Goal: Obtain resource: Download file/media

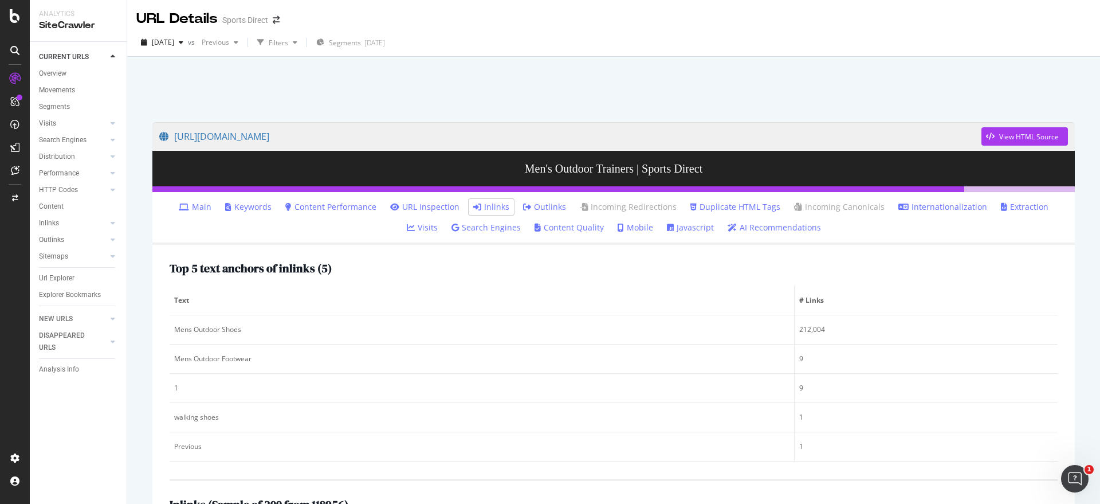
drag, startPoint x: 329, startPoint y: 86, endPoint x: 303, endPoint y: 83, distance: 26.0
click at [328, 86] on div at bounding box center [613, 86] width 945 height 49
click at [183, 42] on icon "button" at bounding box center [181, 42] width 5 height 7
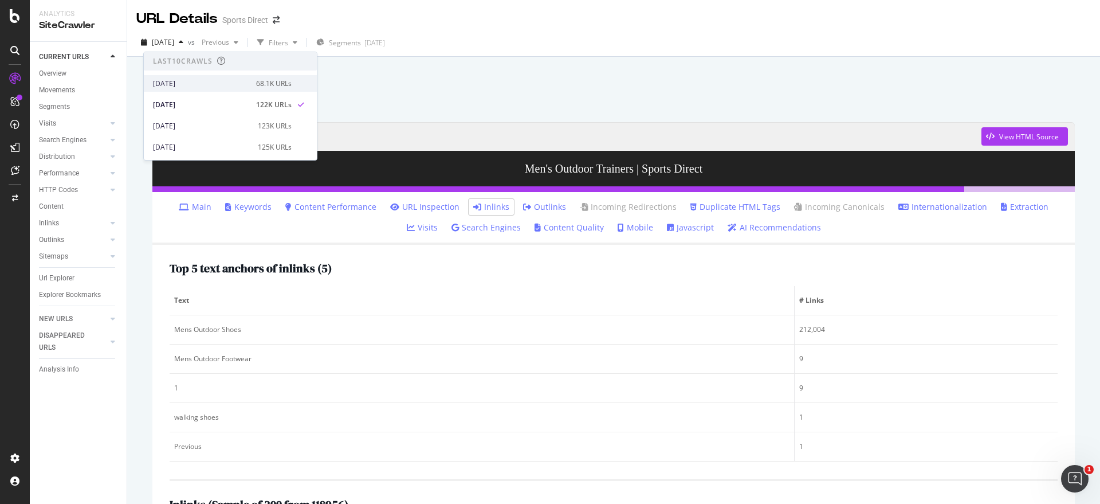
click at [224, 85] on div "[DATE]" at bounding box center [201, 83] width 96 height 10
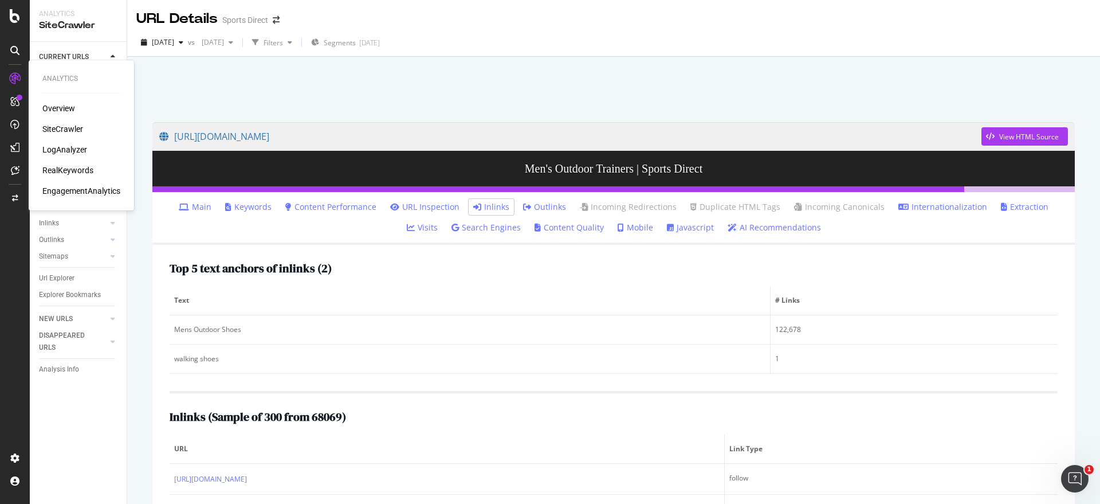
click at [57, 131] on div "SiteCrawler" at bounding box center [62, 128] width 41 height 11
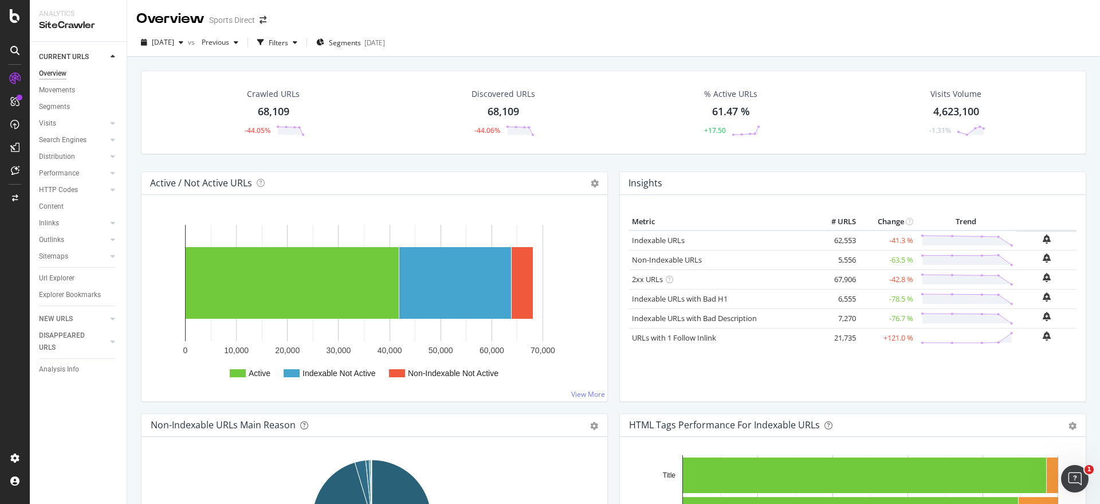
drag, startPoint x: 65, startPoint y: 274, endPoint x: 403, endPoint y: 216, distance: 342.9
click at [65, 274] on div "Url Explorer" at bounding box center [57, 278] width 36 height 12
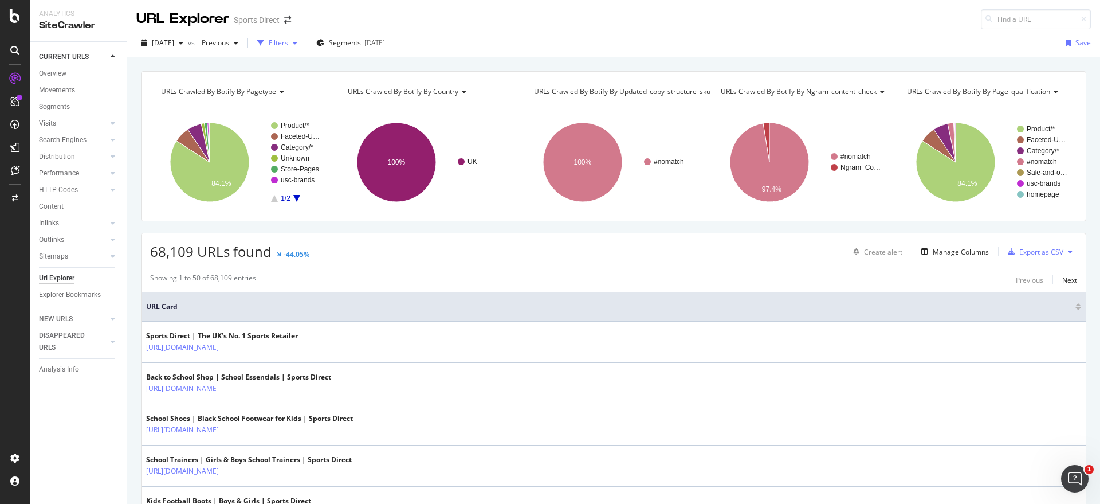
click at [302, 43] on div "button" at bounding box center [295, 43] width 14 height 7
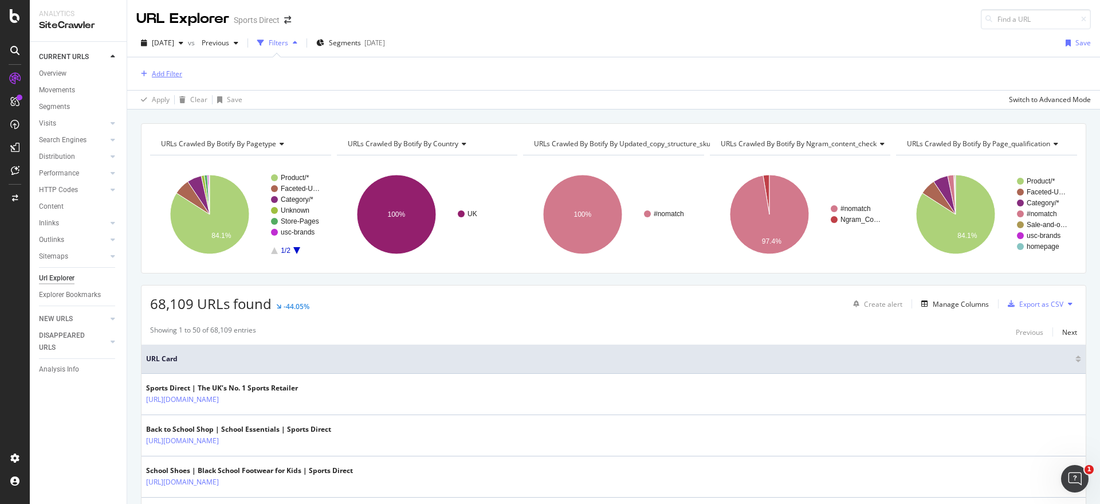
click at [159, 74] on div "Add Filter" at bounding box center [167, 74] width 30 height 10
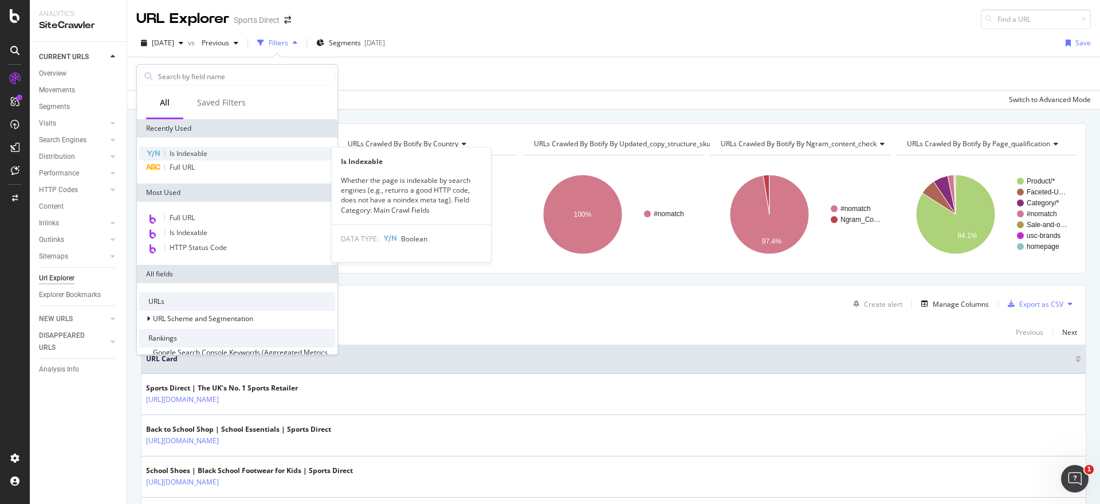
click at [193, 155] on span "Is Indexable" at bounding box center [189, 153] width 38 height 10
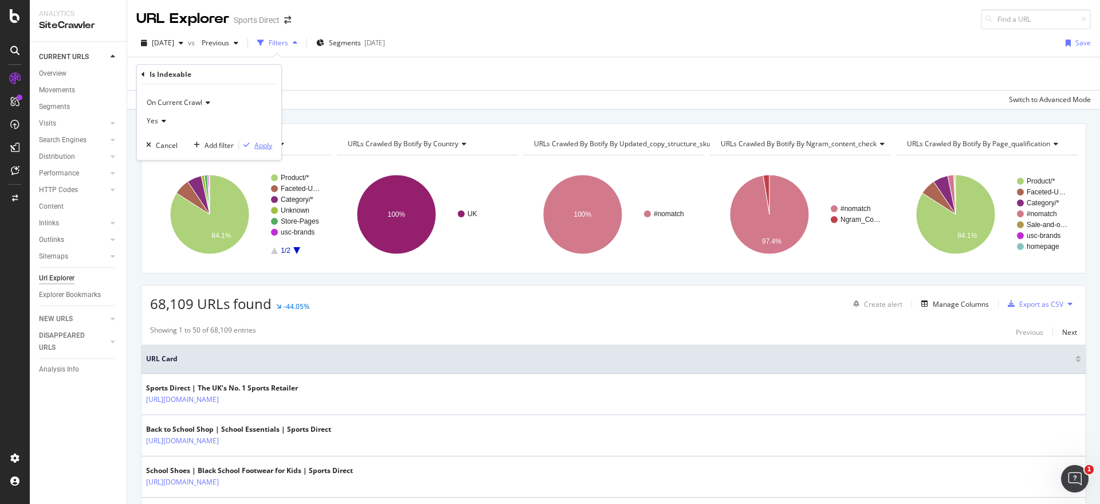
click at [258, 146] on div "Apply" at bounding box center [263, 145] width 18 height 10
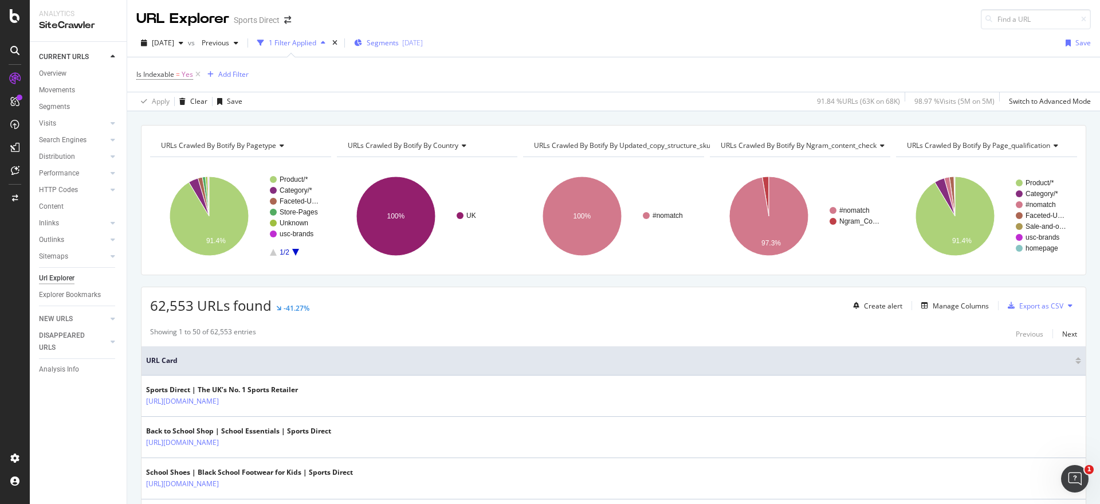
click at [399, 45] on span "Segments" at bounding box center [383, 43] width 32 height 10
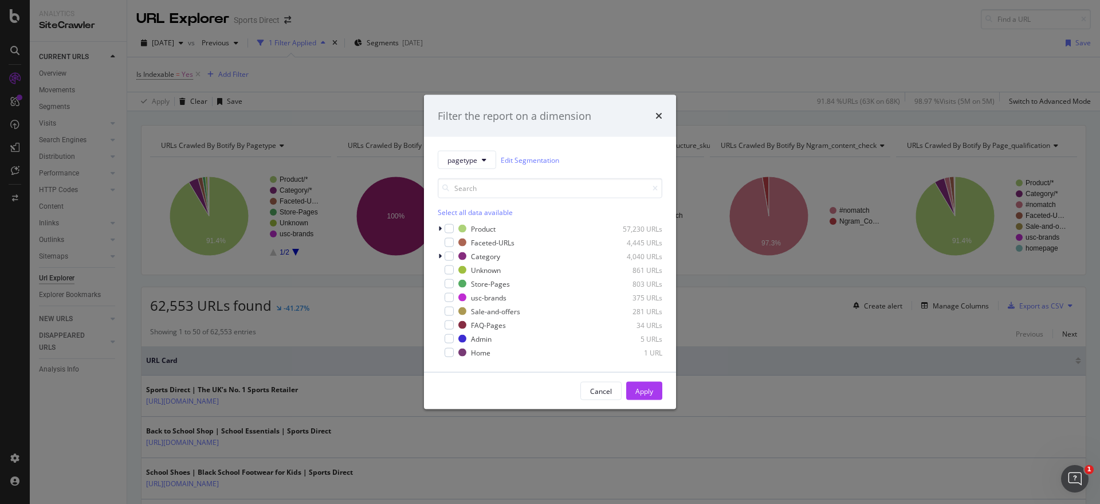
click at [457, 210] on div "Select all data available" at bounding box center [550, 212] width 225 height 10
click at [457, 227] on div "Product 57,230 URLs" at bounding box center [550, 228] width 225 height 11
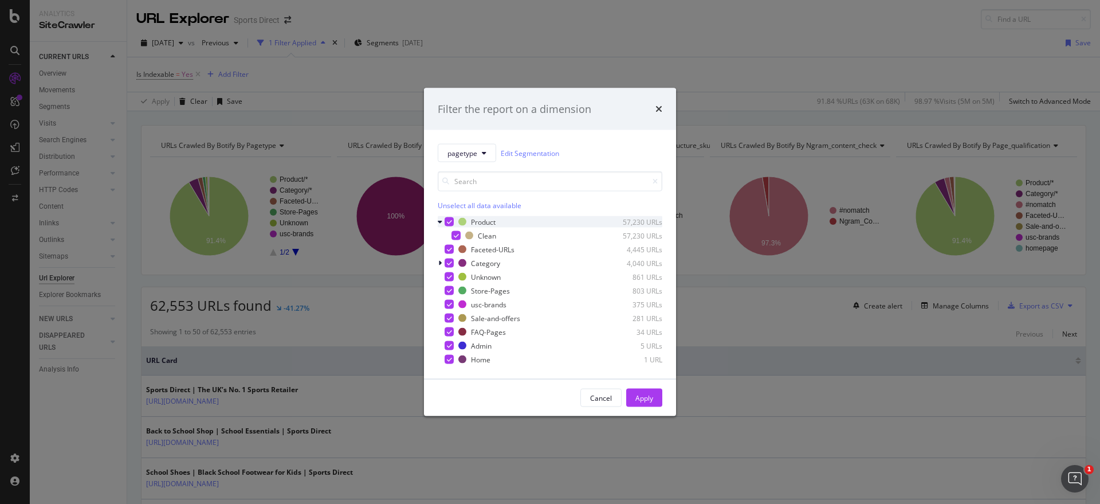
click at [446, 216] on div "Product 57,230 URLs" at bounding box center [550, 221] width 225 height 11
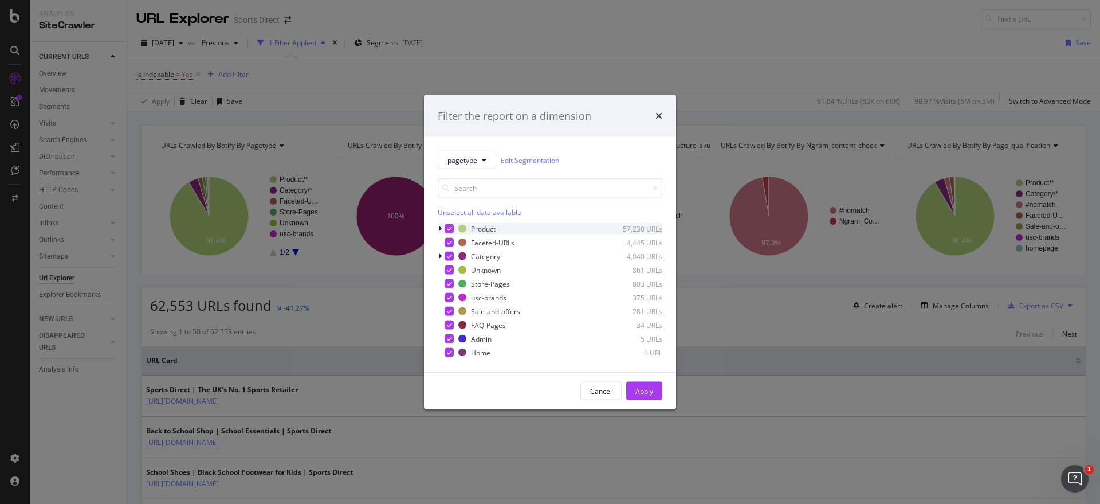
click at [448, 226] on icon "modal" at bounding box center [449, 229] width 5 height 6
click at [448, 268] on icon "modal" at bounding box center [449, 270] width 5 height 6
click at [448, 284] on icon "modal" at bounding box center [449, 284] width 5 height 6
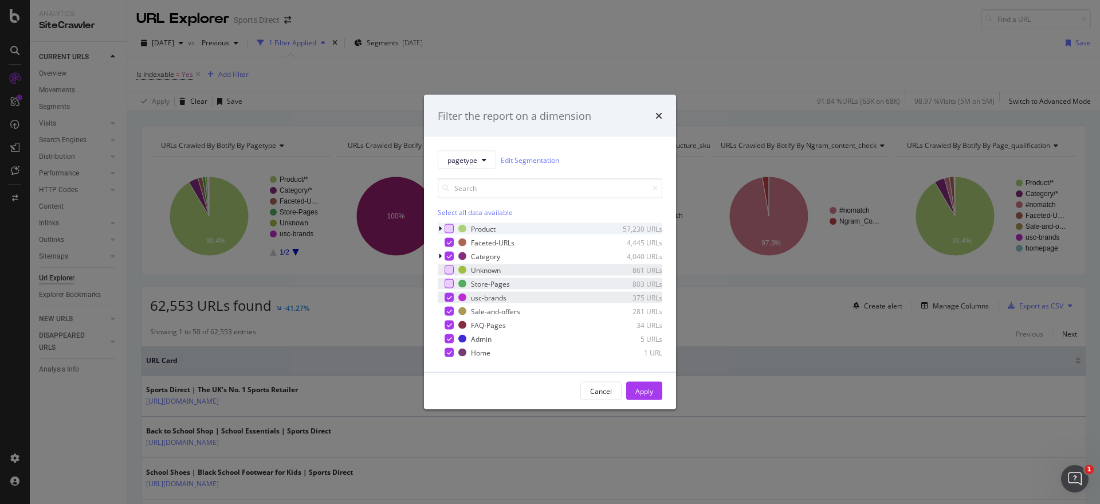
click at [447, 294] on icon "modal" at bounding box center [449, 297] width 5 height 6
click at [447, 306] on div "modal" at bounding box center [449, 310] width 9 height 9
click at [448, 318] on div "Product 57,230 URLs Faceted-URLs 4,445 URLs Category 4,040 URLs Unknown 861 URL…" at bounding box center [550, 290] width 225 height 135
drag, startPoint x: 447, startPoint y: 326, endPoint x: 456, endPoint y: 339, distance: 15.3
click at [447, 326] on icon "modal" at bounding box center [449, 325] width 5 height 6
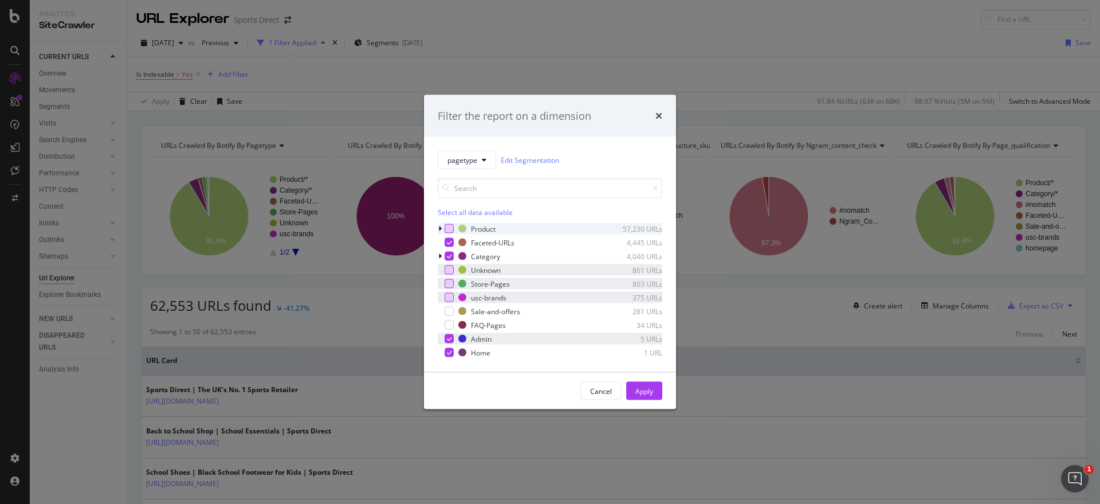
click at [456, 337] on div "Admin 5 URLs" at bounding box center [550, 338] width 225 height 11
click at [455, 352] on div "Home 1 URL" at bounding box center [550, 352] width 225 height 11
click at [655, 391] on button "Apply" at bounding box center [644, 391] width 36 height 18
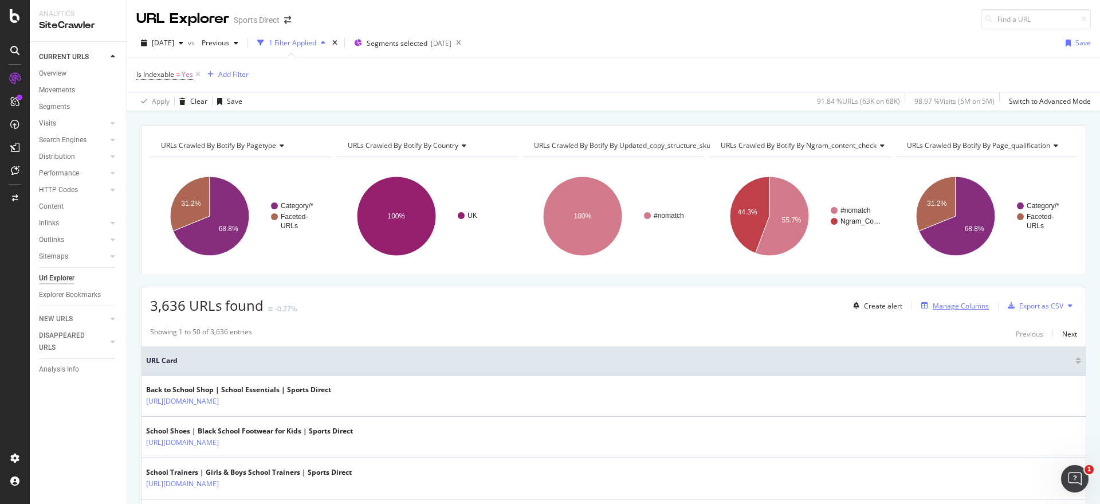
click at [938, 308] on div "Manage Columns" at bounding box center [961, 306] width 56 height 10
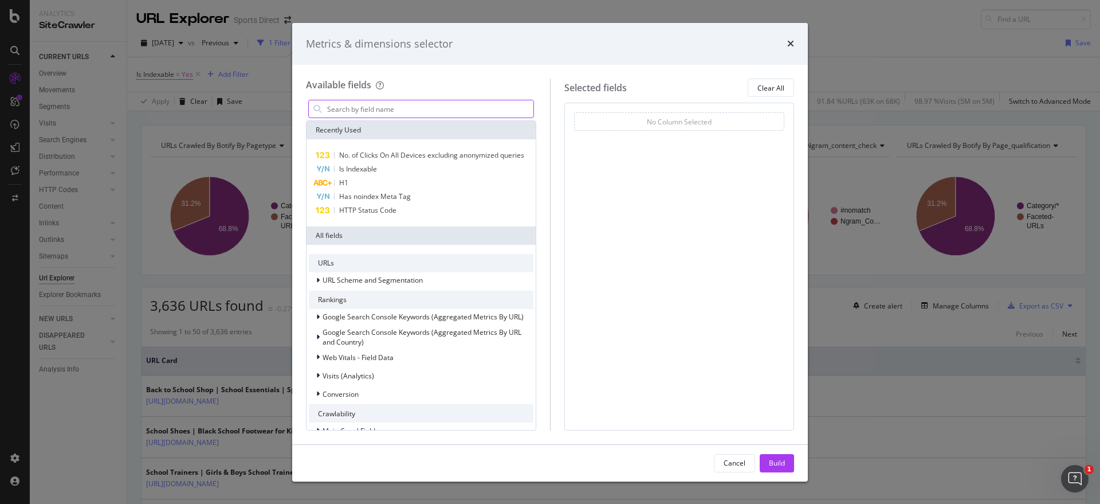
click at [356, 109] on input "modal" at bounding box center [429, 108] width 207 height 17
click at [400, 154] on span "No. of Clicks On All Devices excluding anonymized queries" at bounding box center [431, 155] width 185 height 10
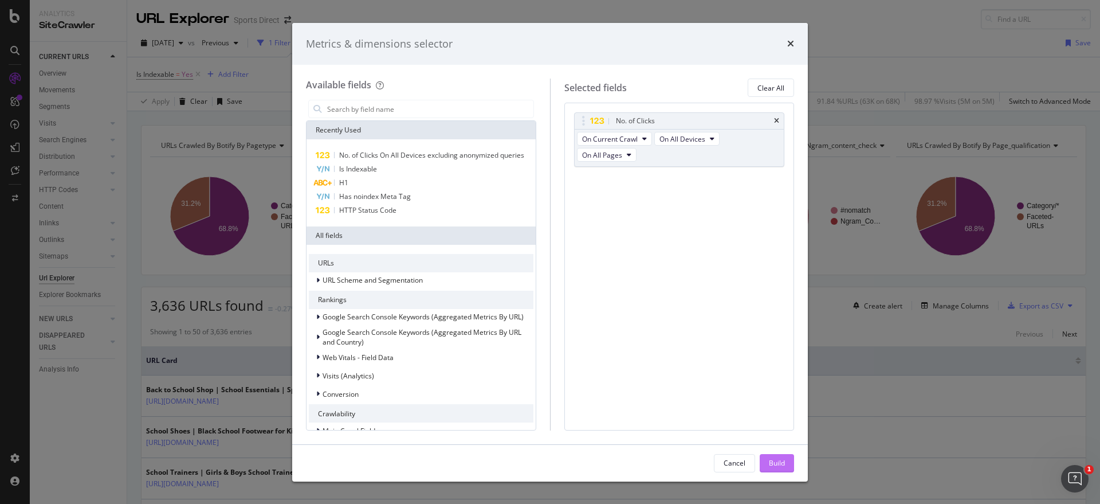
click at [782, 461] on div "Build" at bounding box center [777, 463] width 16 height 10
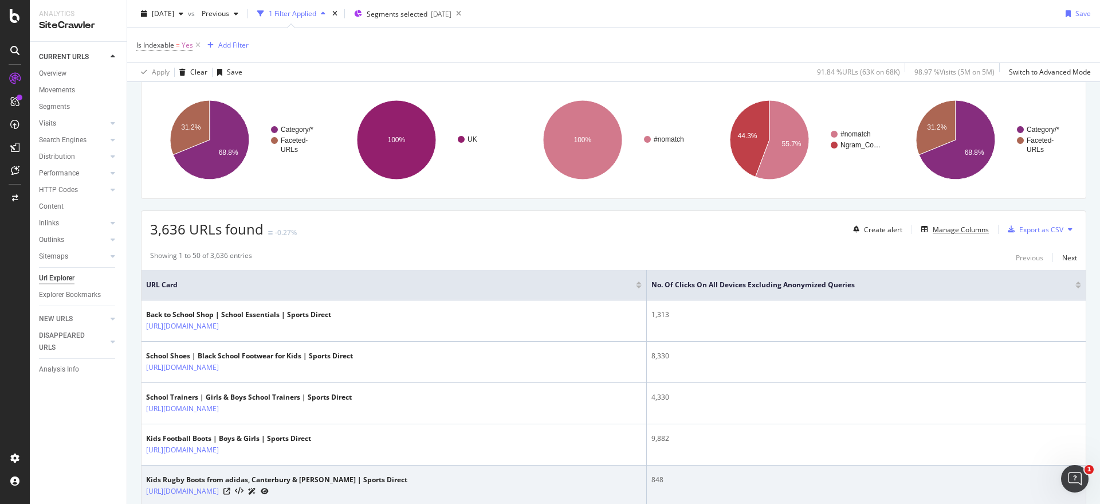
scroll to position [72, 0]
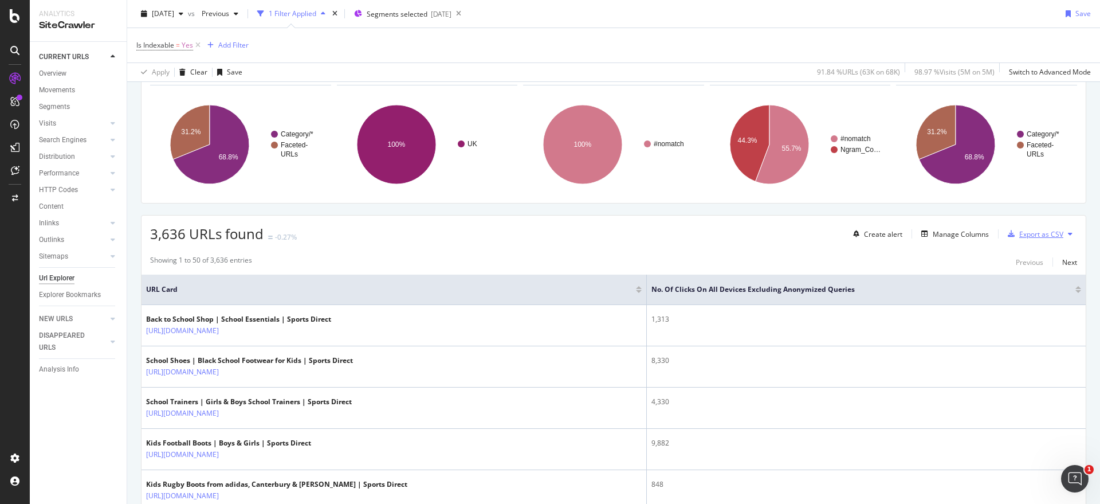
click at [1028, 235] on div "Export as CSV" at bounding box center [1041, 234] width 44 height 10
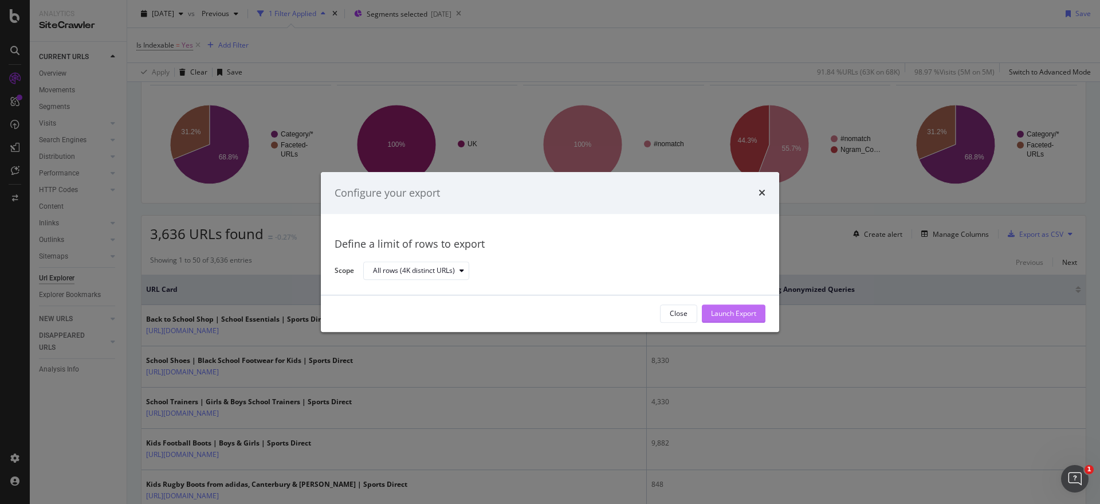
click at [741, 309] on div "Launch Export" at bounding box center [733, 314] width 45 height 10
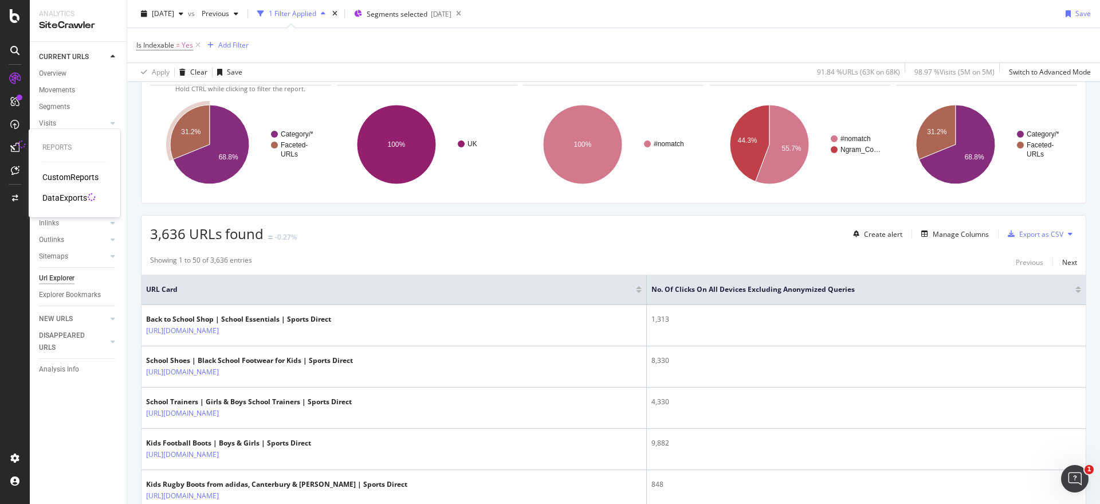
click at [61, 199] on div "DataExports" at bounding box center [64, 197] width 45 height 11
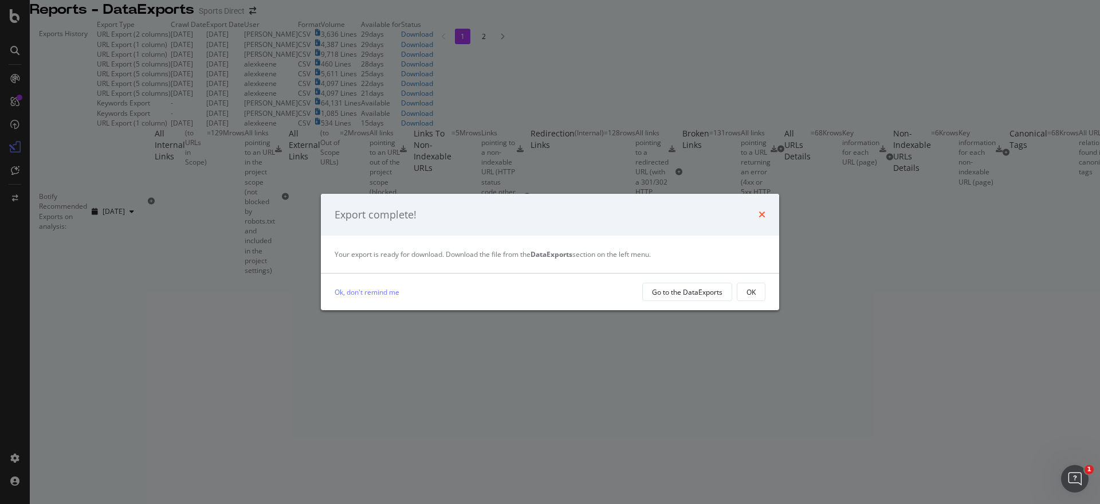
click at [761, 213] on icon "times" at bounding box center [761, 214] width 7 height 9
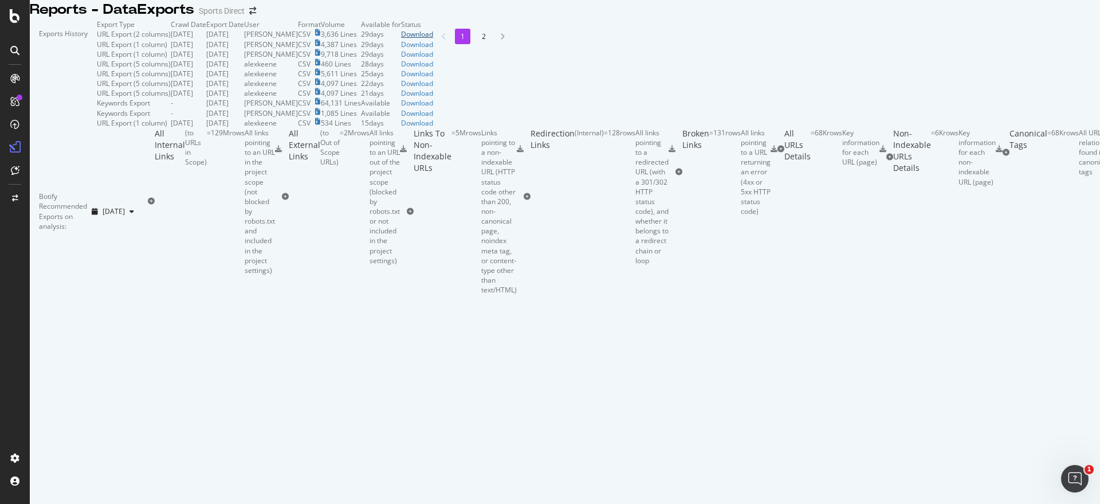
click at [433, 39] on div "Download" at bounding box center [417, 34] width 32 height 10
